Goal: Transaction & Acquisition: Purchase product/service

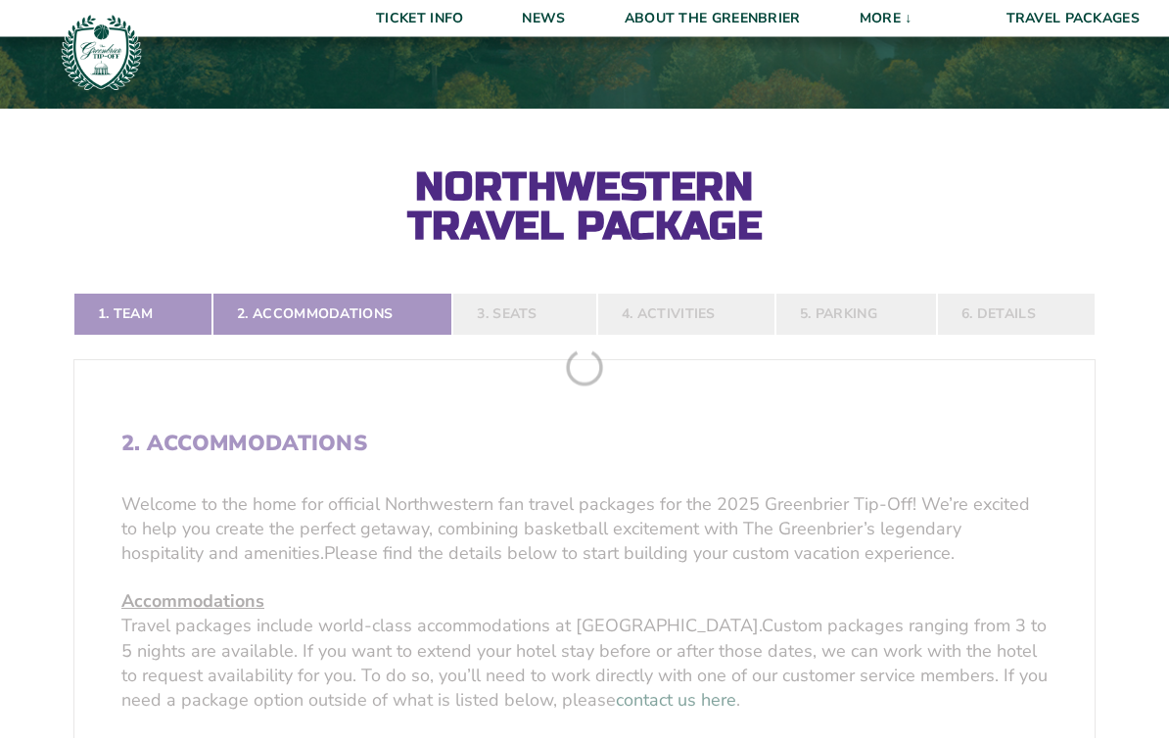
scroll to position [291, 0]
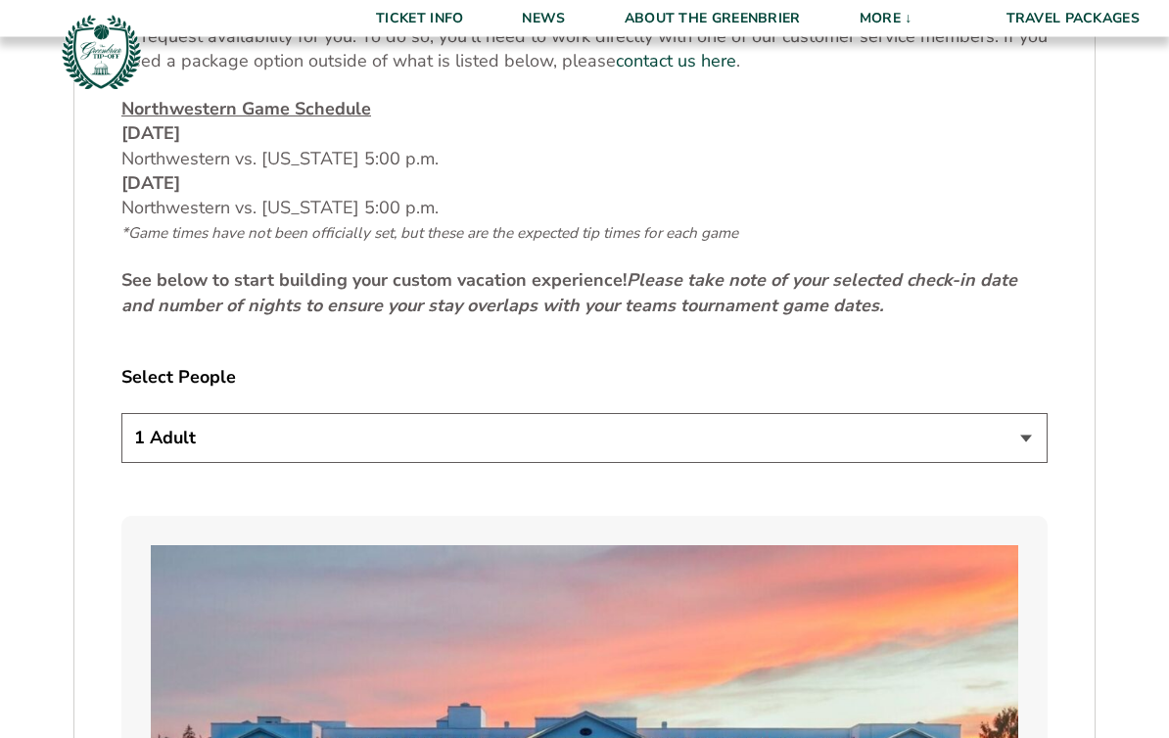
click at [1029, 459] on select "1 Adult 2 Adults 3 Adults 4 Adults 2 Adults + 1 Child 2 Adults + 2 Children 2 A…" at bounding box center [584, 439] width 926 height 50
select select "2 Adults"
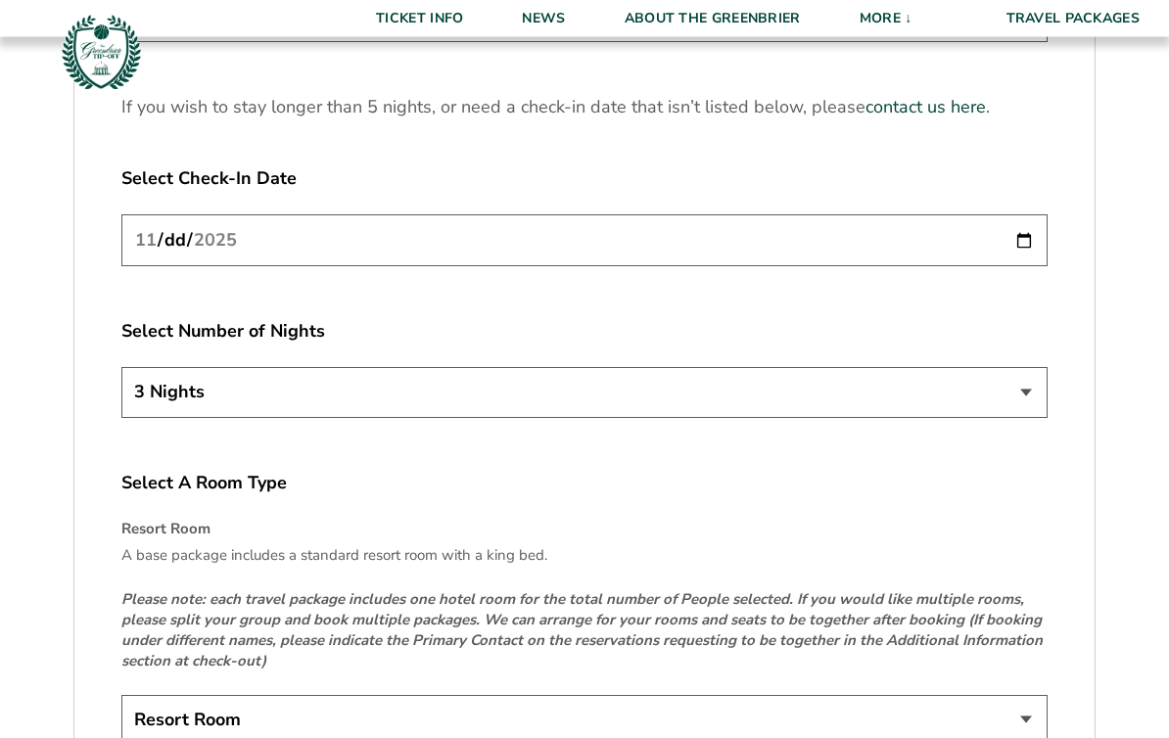
scroll to position [2610, 0]
click at [1017, 399] on select "3 Nights 4 Nights 5 Nights" at bounding box center [584, 392] width 926 height 50
select select "4 Nights"
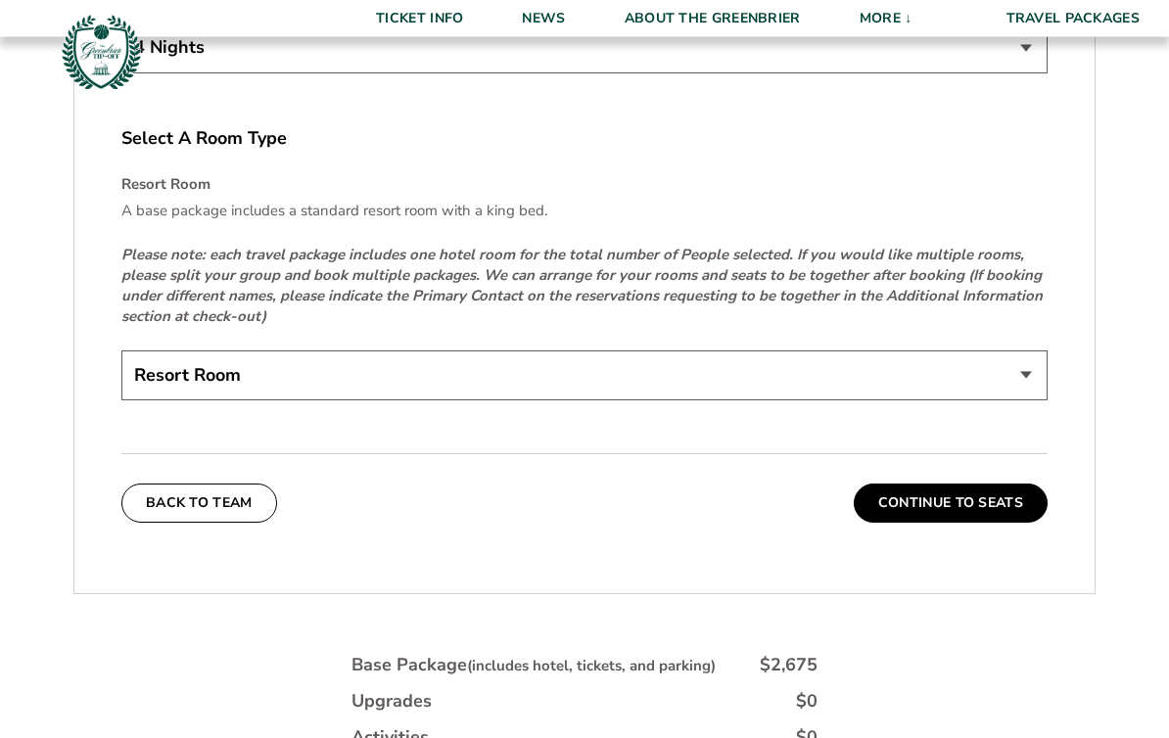
scroll to position [2965, 0]
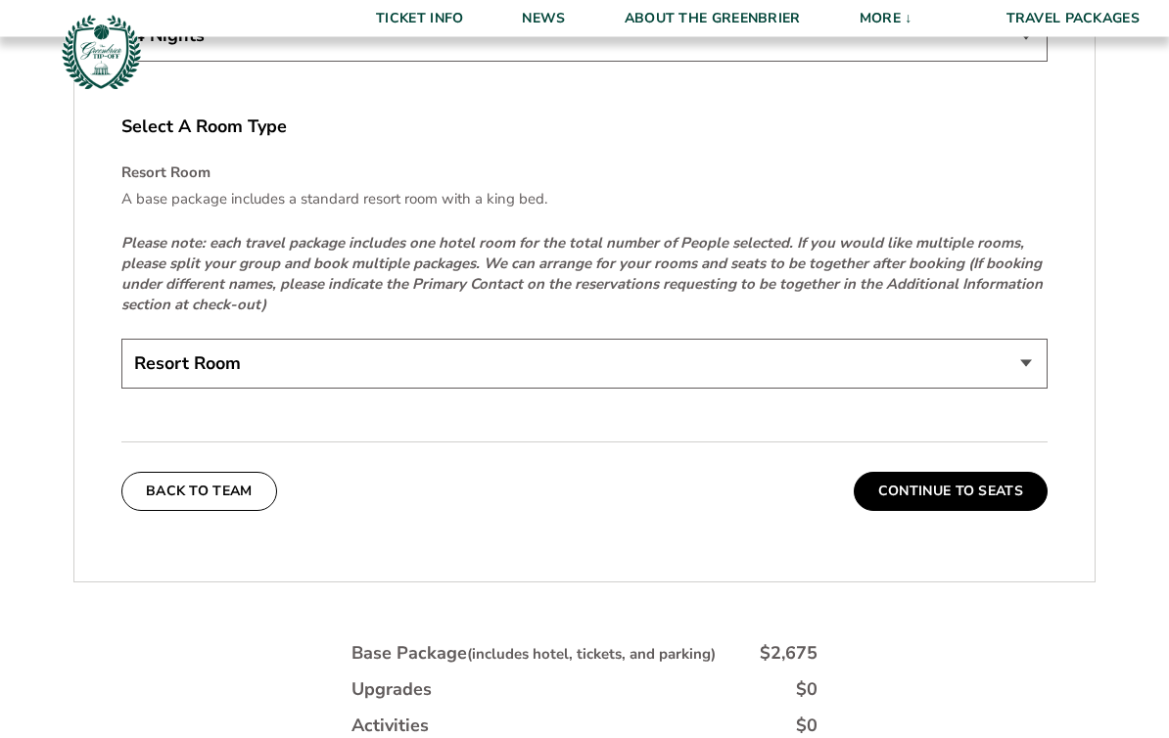
click at [1011, 376] on select "Resort Room" at bounding box center [584, 365] width 926 height 50
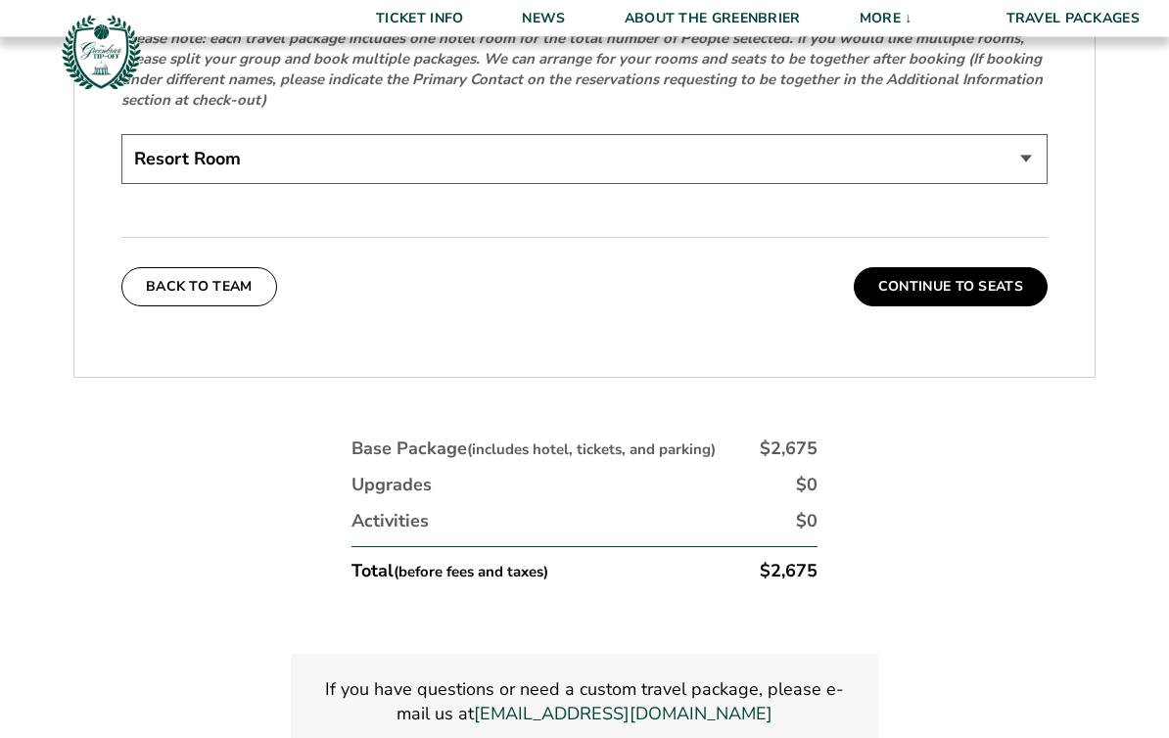
scroll to position [3159, 0]
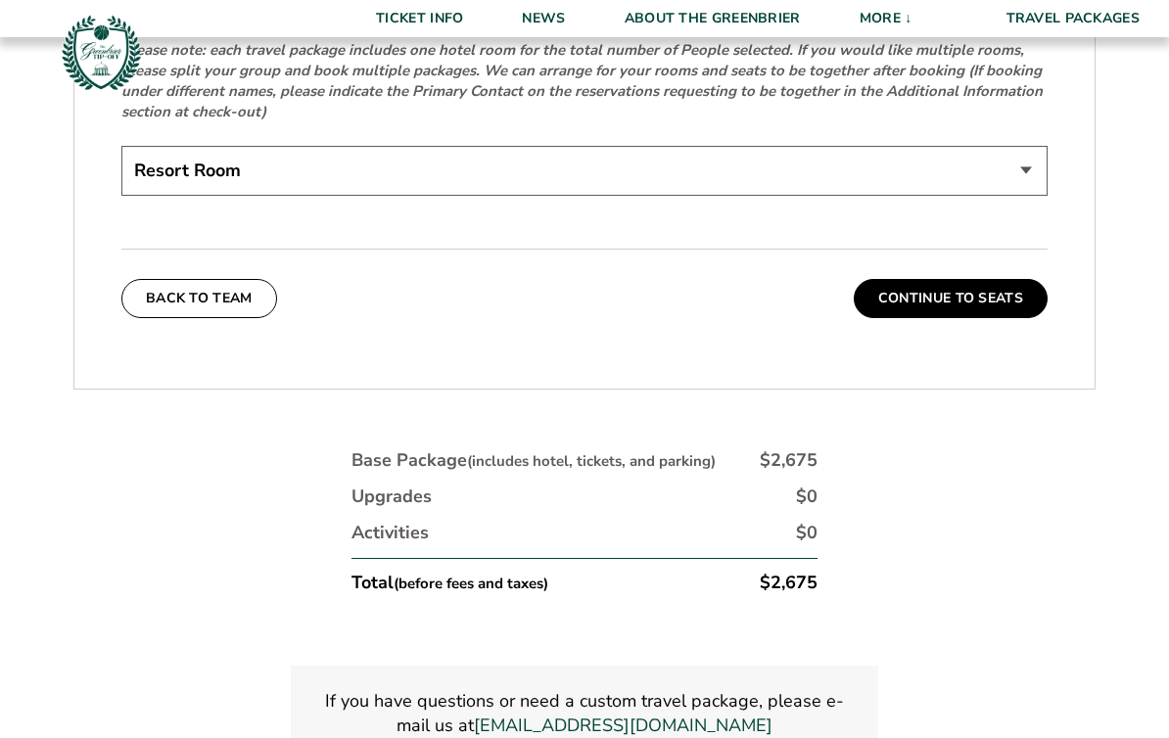
click at [976, 302] on button "Continue To Seats" at bounding box center [951, 298] width 194 height 39
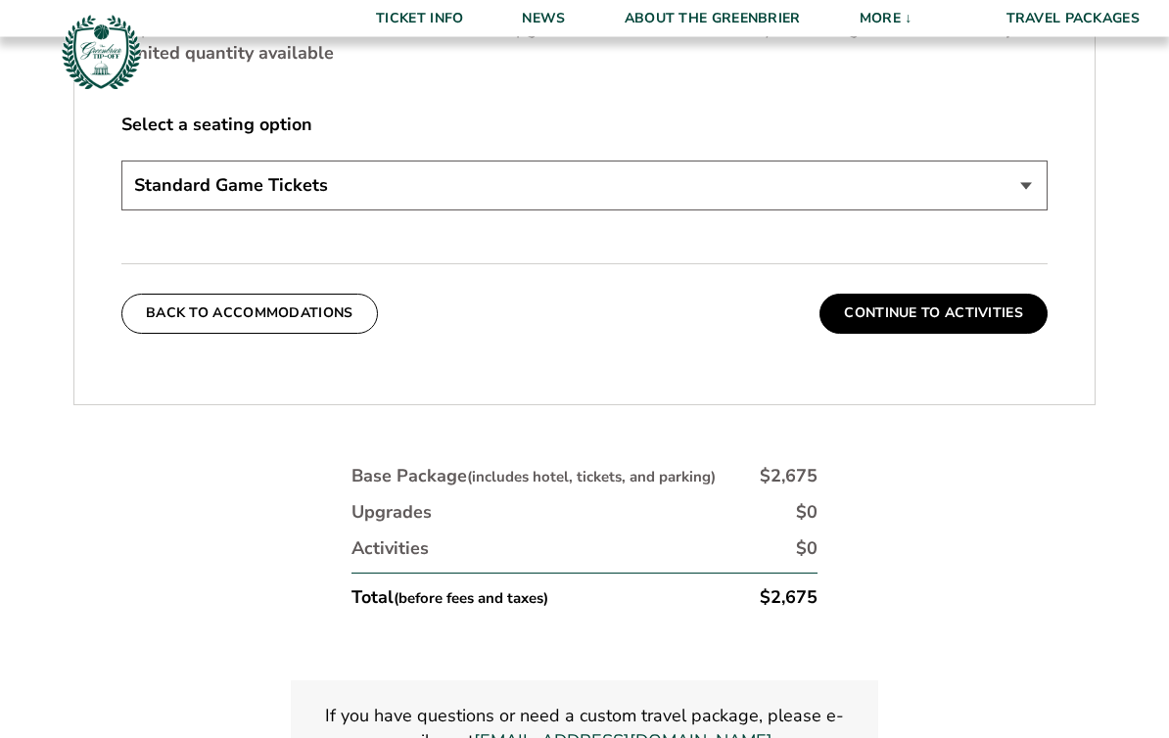
scroll to position [957, 0]
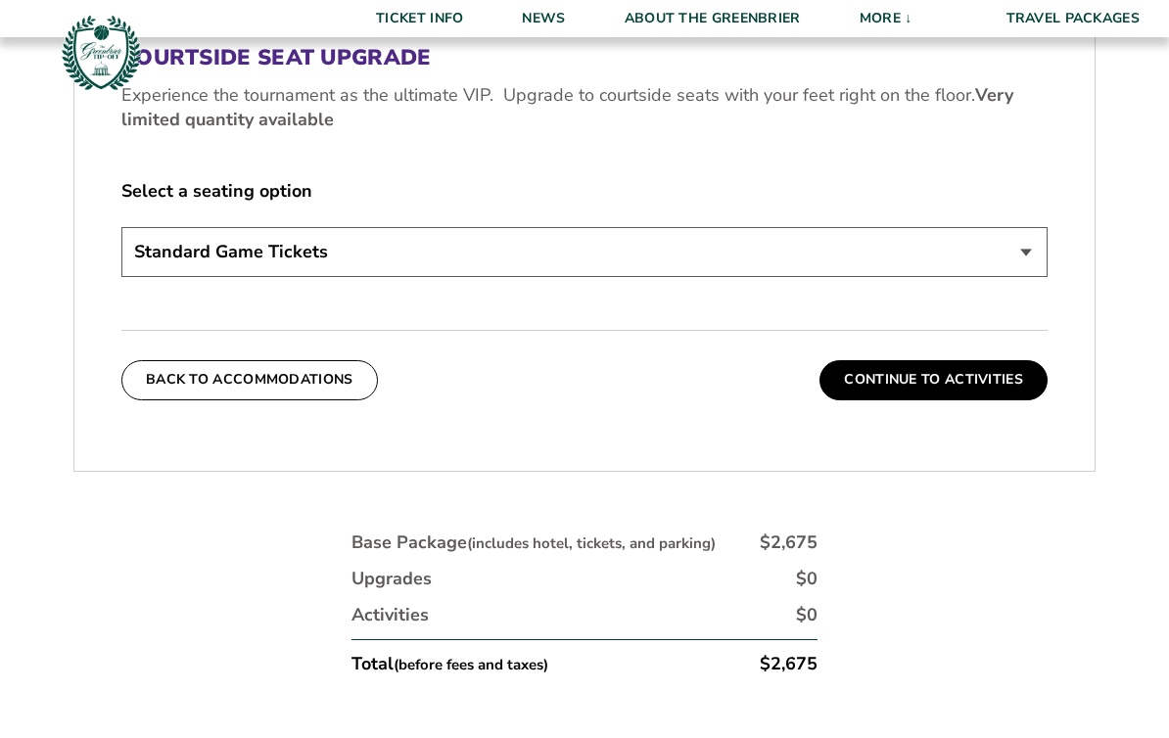
click at [1007, 265] on select "Standard Game Tickets Midcourt Seat Upgrade (+$130 per person) Courtside Seat U…" at bounding box center [584, 252] width 926 height 50
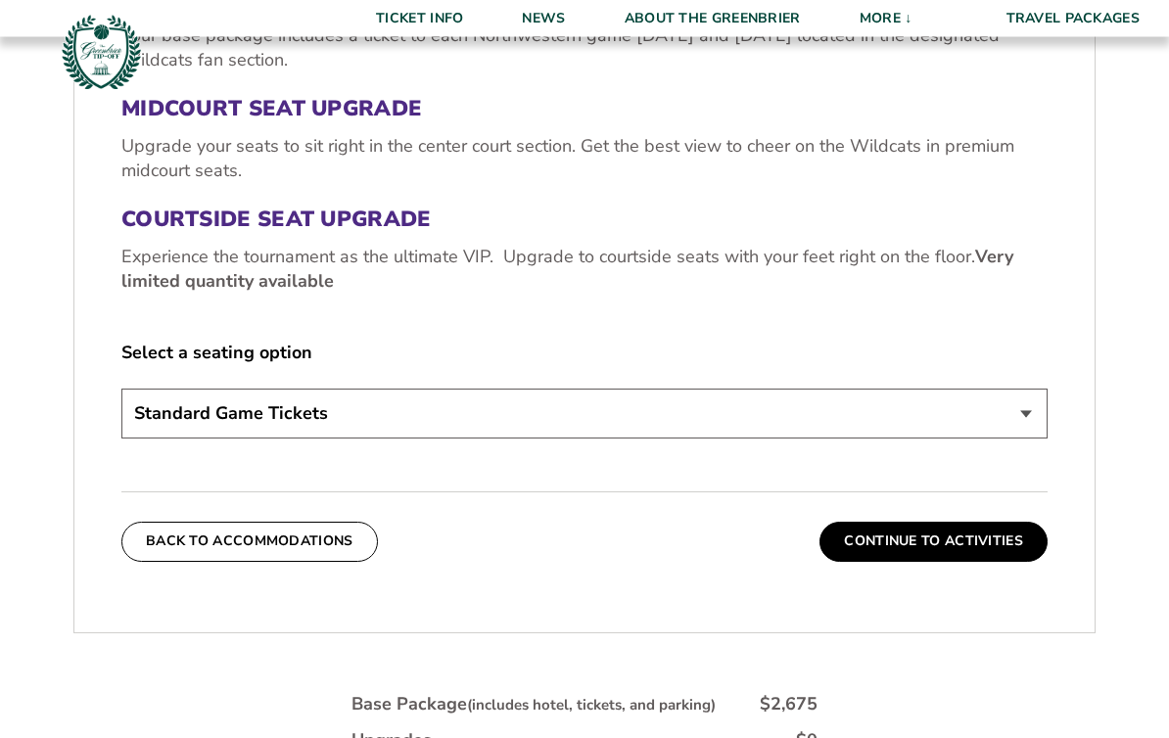
scroll to position [815, 0]
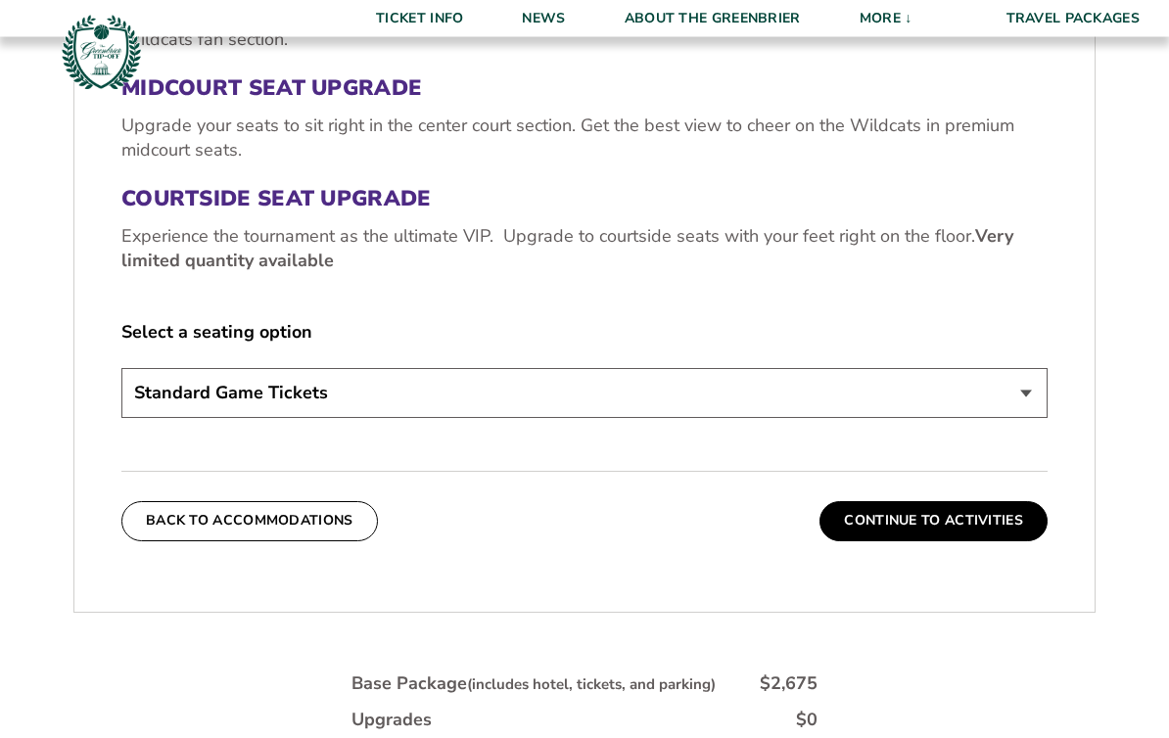
click at [1012, 404] on select "Standard Game Tickets Midcourt Seat Upgrade (+$130 per person) Courtside Seat U…" at bounding box center [584, 394] width 926 height 50
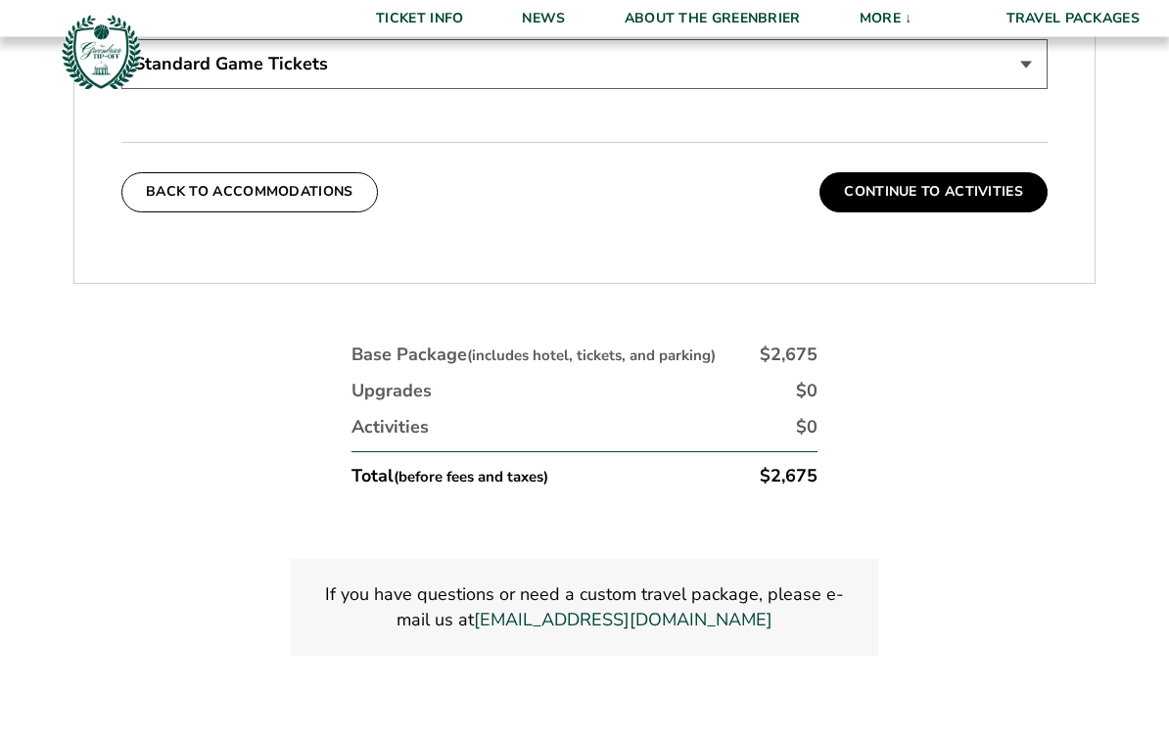
scroll to position [1146, 0]
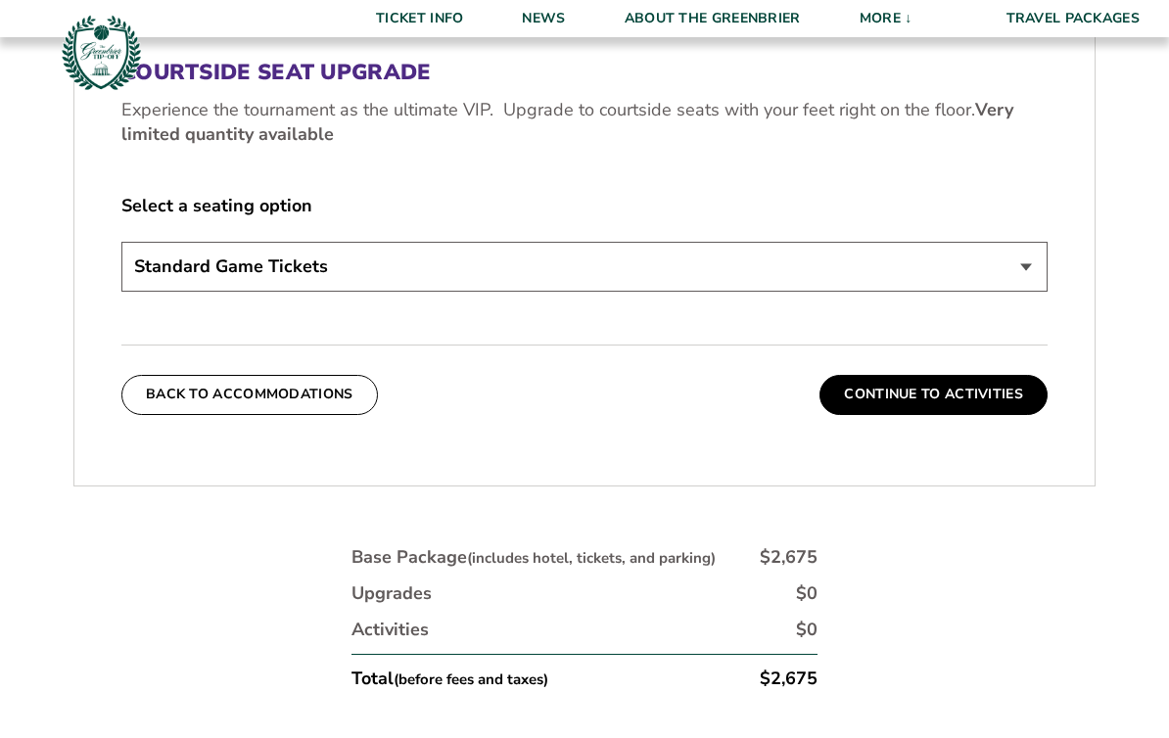
click at [992, 409] on button "Continue To Activities" at bounding box center [933, 394] width 228 height 39
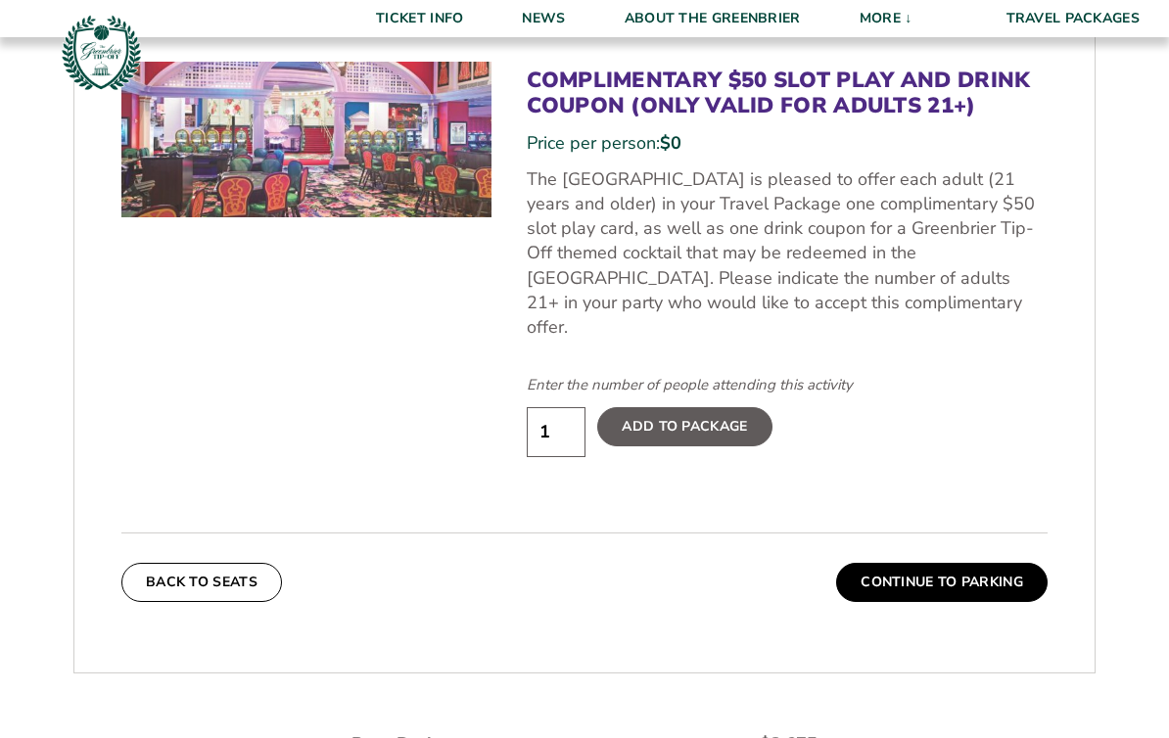
scroll to position [1084, 0]
click at [566, 412] on input "1" at bounding box center [556, 433] width 59 height 50
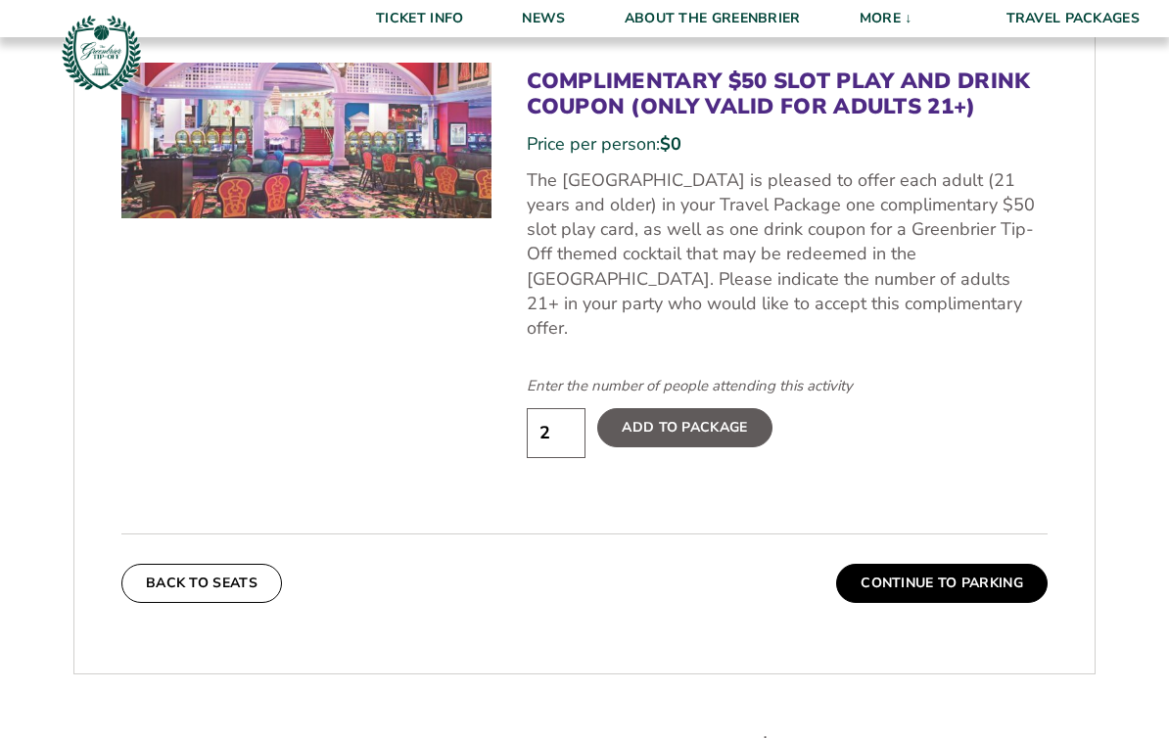
type input "2"
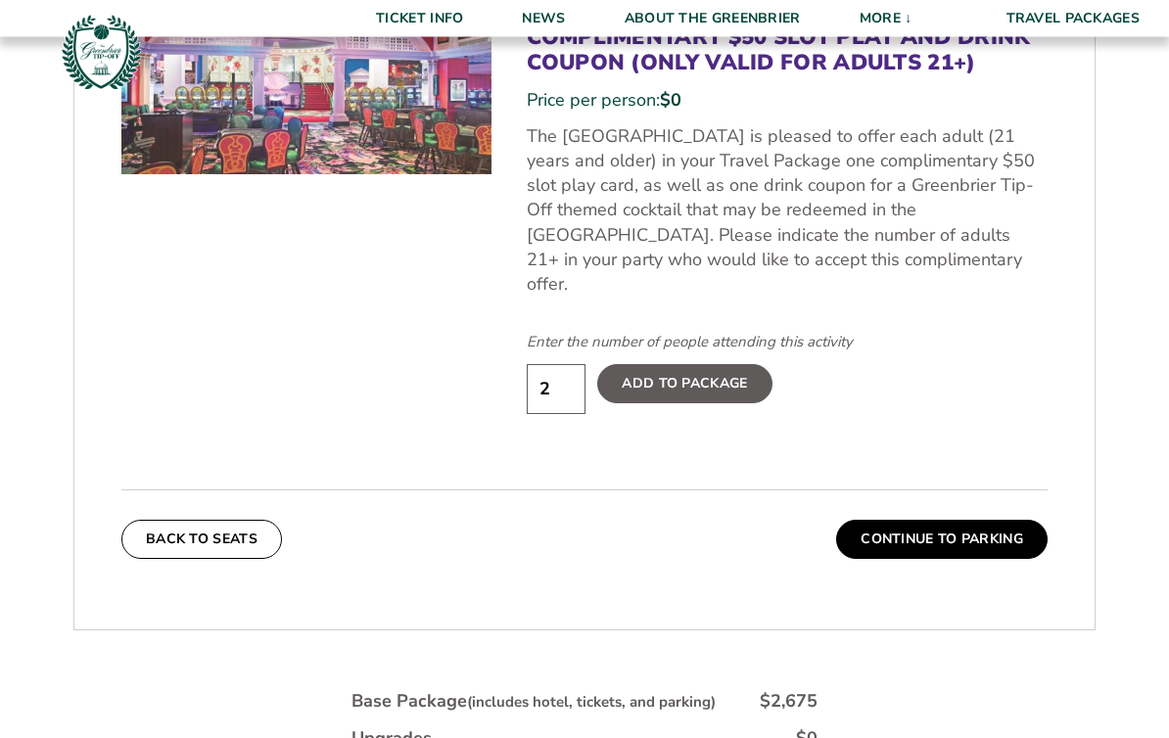
scroll to position [1151, 0]
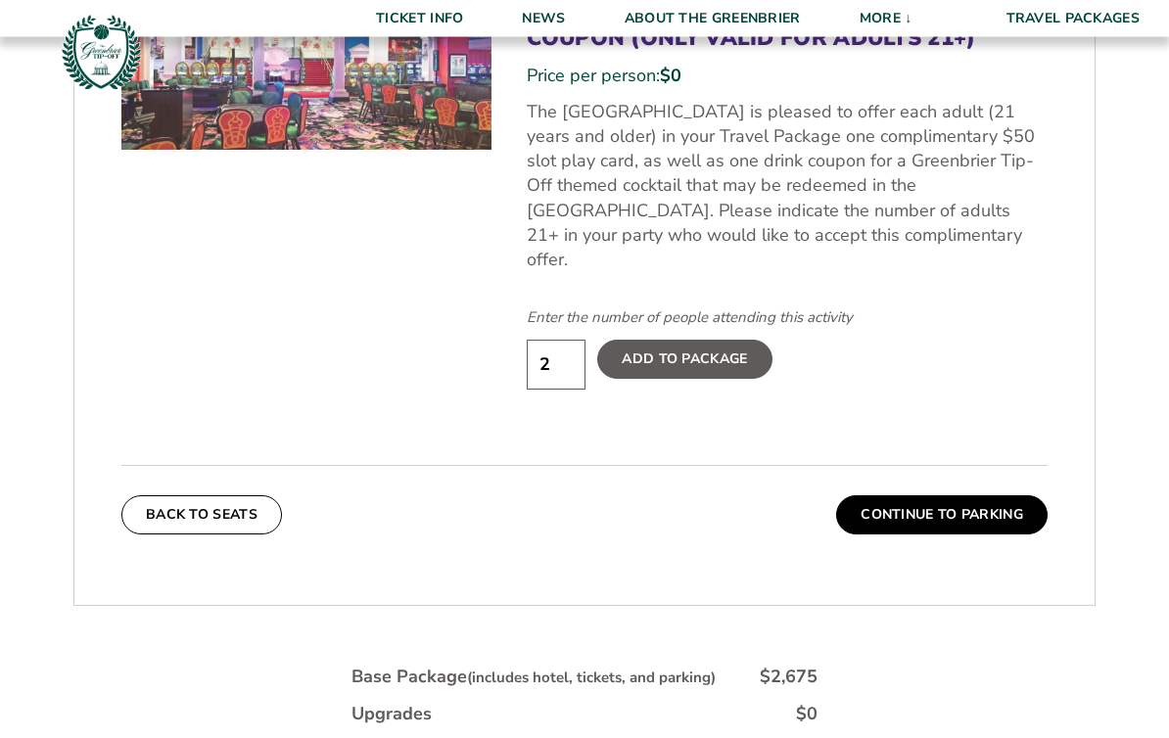
click at [733, 346] on label "Add To Package" at bounding box center [684, 360] width 174 height 39
click at [0, 0] on input "Add To Package" at bounding box center [0, 0] width 0 height 0
click at [1004, 506] on button "Continue To Parking" at bounding box center [941, 514] width 211 height 39
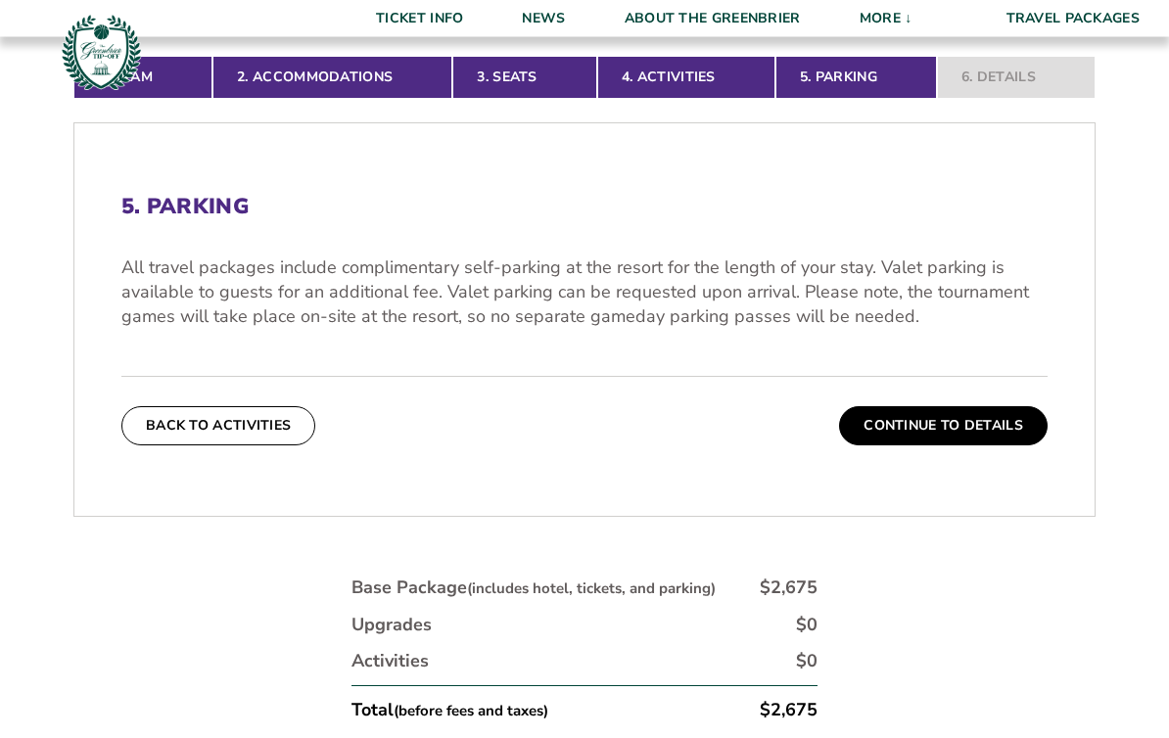
click at [991, 441] on button "Continue To Details" at bounding box center [943, 426] width 209 height 39
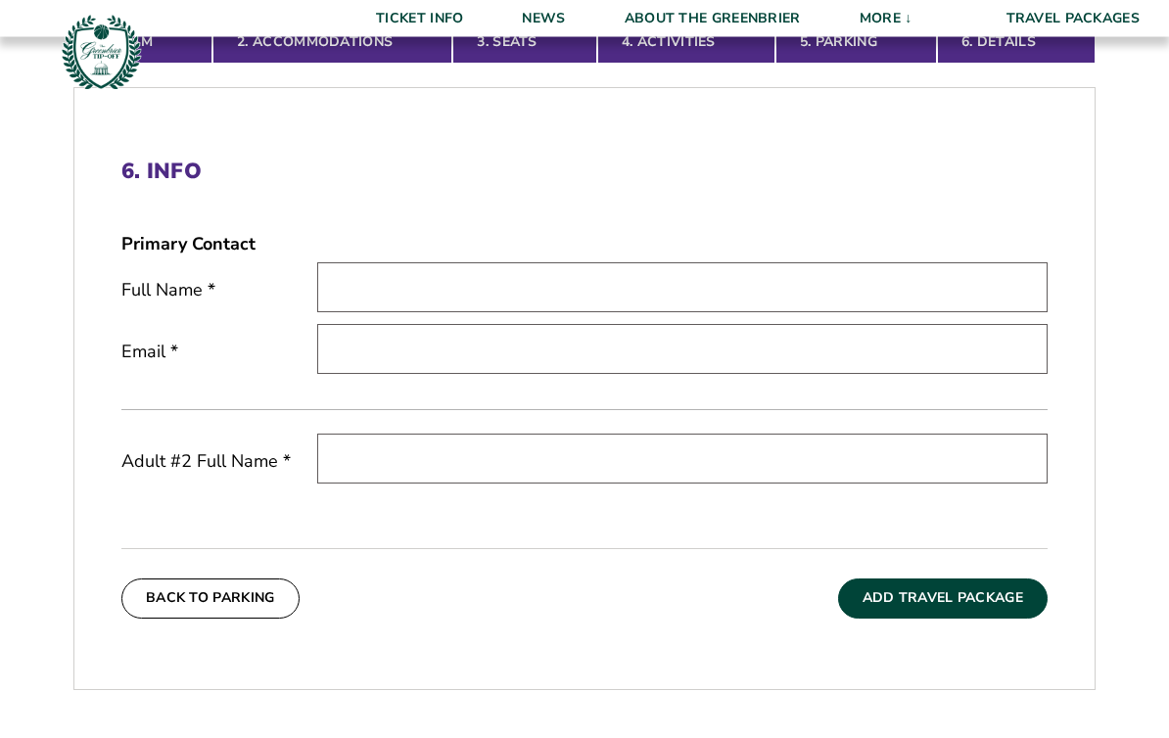
scroll to position [558, 0]
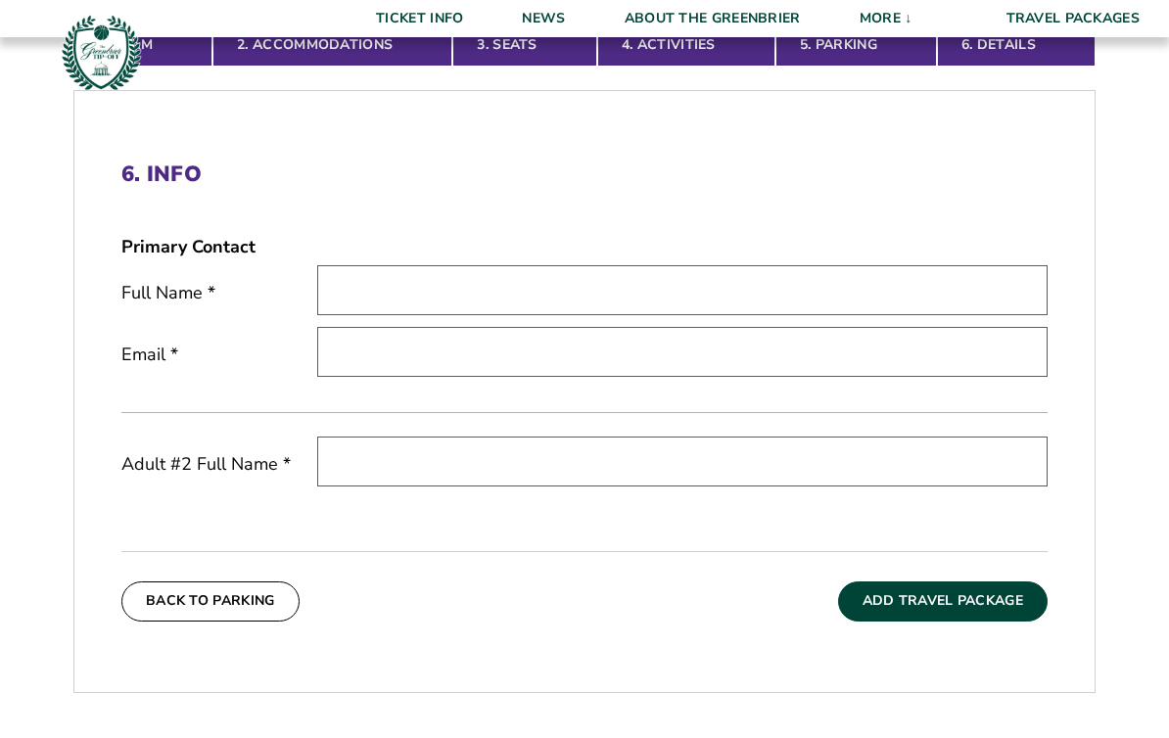
click at [960, 306] on input "text" at bounding box center [682, 290] width 730 height 50
type input "[PERSON_NAME]"
type input "[EMAIL_ADDRESS][DOMAIN_NAME]"
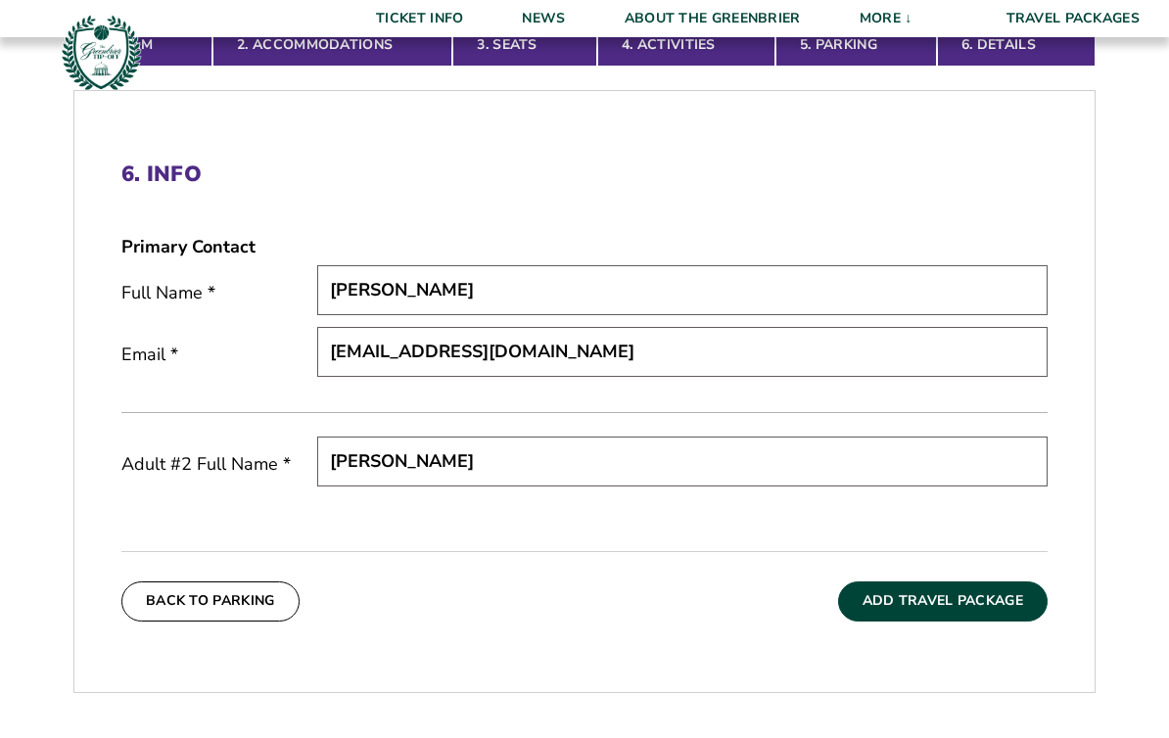
type input "[PERSON_NAME]"
click at [983, 617] on button "Add Travel Package" at bounding box center [943, 601] width 210 height 39
